Goal: Use online tool/utility: Utilize a website feature to perform a specific function

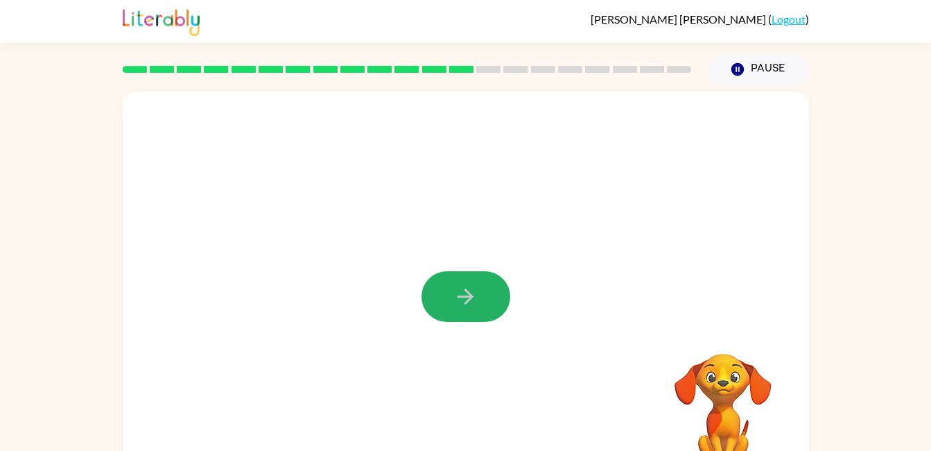
click at [460, 297] on icon "button" at bounding box center [465, 296] width 16 height 16
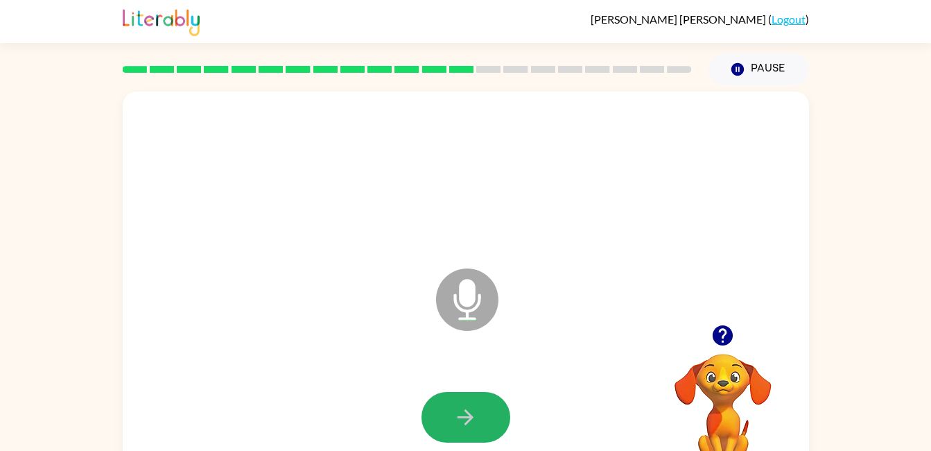
click at [442, 408] on button "button" at bounding box center [465, 417] width 89 height 51
click at [447, 413] on button "button" at bounding box center [465, 417] width 89 height 51
click at [469, 422] on icon "button" at bounding box center [465, 417] width 24 height 24
click at [492, 422] on button "button" at bounding box center [465, 417] width 89 height 51
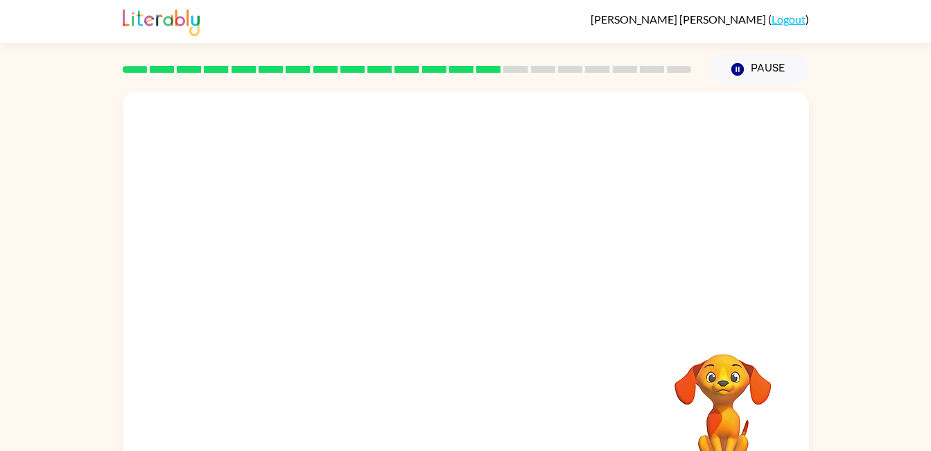
click at [359, 302] on div at bounding box center [466, 289] width 686 height 396
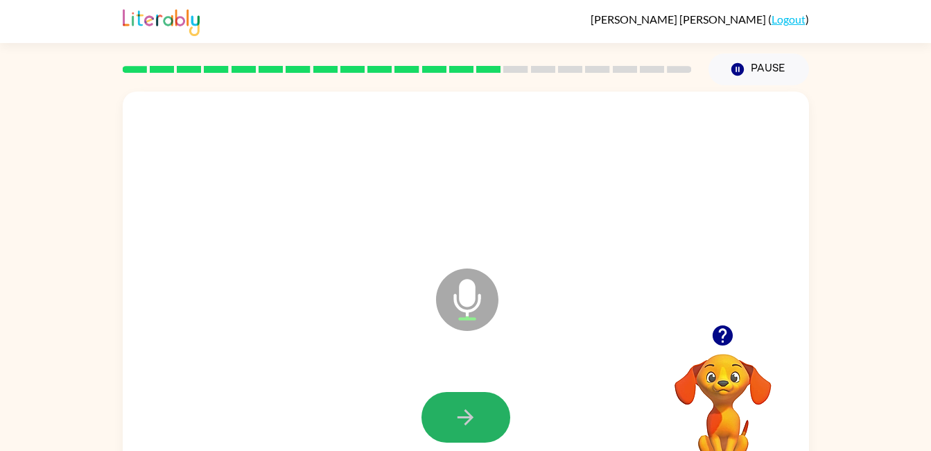
click at [481, 419] on button "button" at bounding box center [465, 417] width 89 height 51
click at [488, 424] on button "button" at bounding box center [465, 417] width 89 height 51
click at [455, 449] on div at bounding box center [466, 417] width 659 height 114
click at [451, 426] on button "button" at bounding box center [465, 417] width 89 height 51
click at [471, 425] on icon "button" at bounding box center [465, 417] width 24 height 24
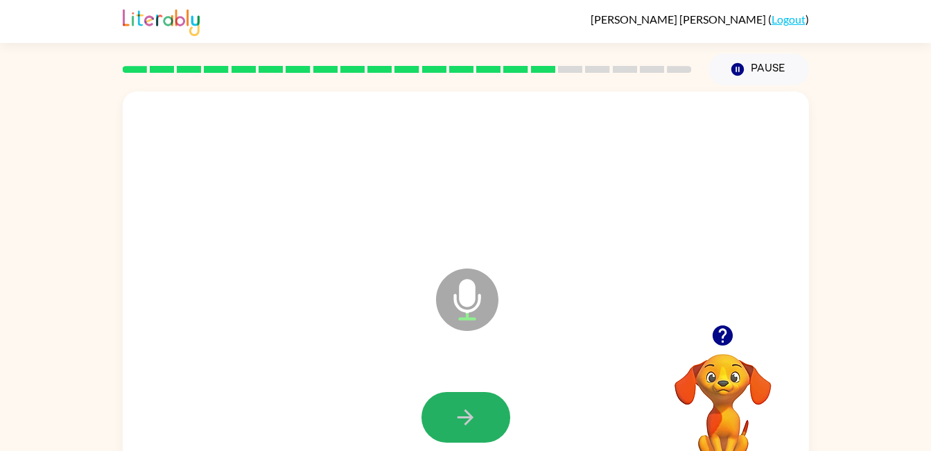
click at [469, 412] on icon "button" at bounding box center [465, 417] width 24 height 24
click at [437, 401] on button "button" at bounding box center [465, 417] width 89 height 51
click at [469, 407] on icon "button" at bounding box center [465, 417] width 24 height 24
click at [472, 419] on icon "button" at bounding box center [465, 417] width 24 height 24
click at [485, 416] on button "button" at bounding box center [465, 417] width 89 height 51
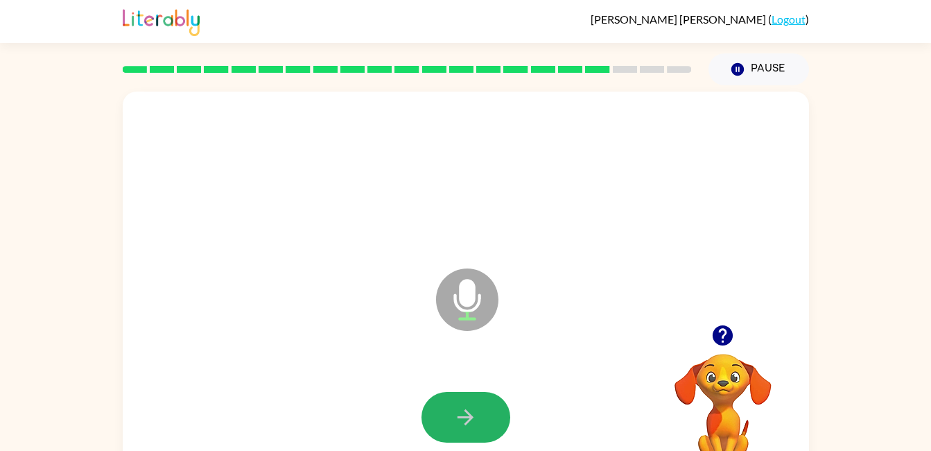
click at [478, 409] on button "button" at bounding box center [465, 417] width 89 height 51
click at [466, 410] on icon "button" at bounding box center [465, 417] width 16 height 16
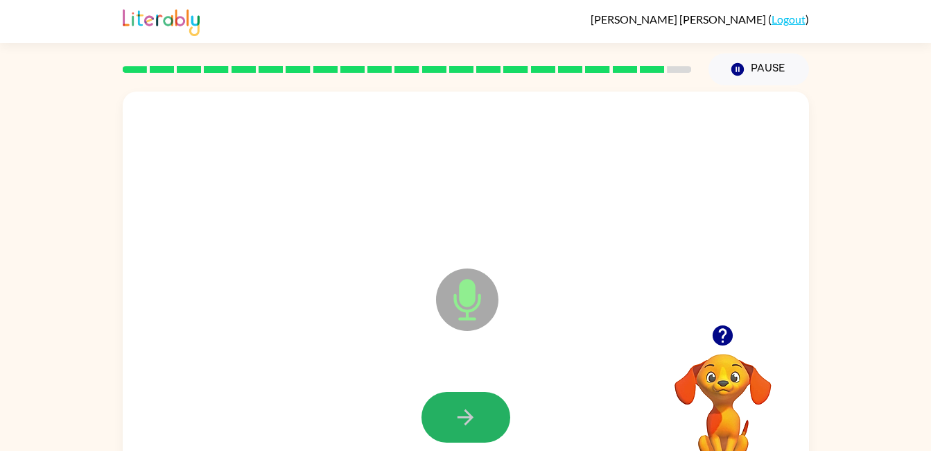
click at [466, 410] on icon "button" at bounding box center [465, 417] width 16 height 16
